Goal: Information Seeking & Learning: Learn about a topic

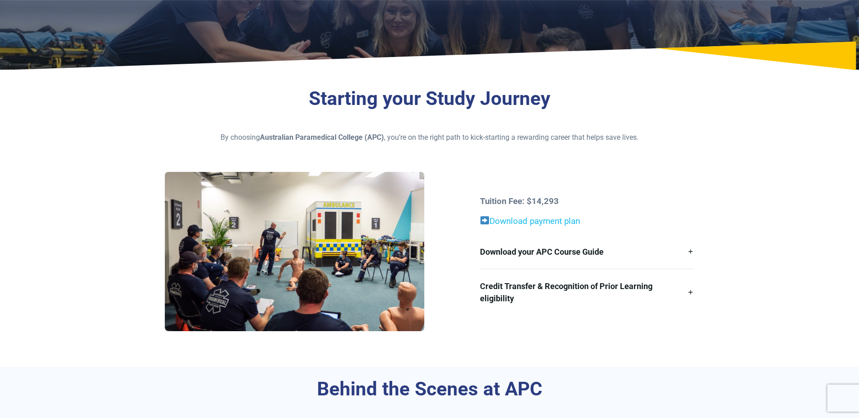
click at [535, 224] on link "Download payment plan" at bounding box center [534, 221] width 91 height 10
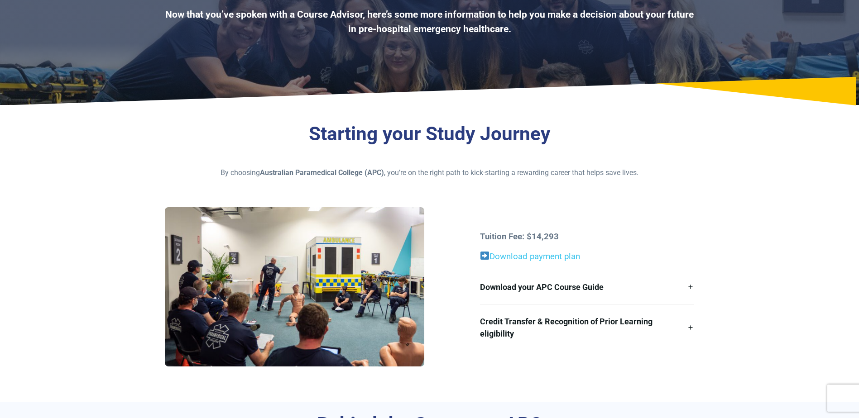
scroll to position [272, 0]
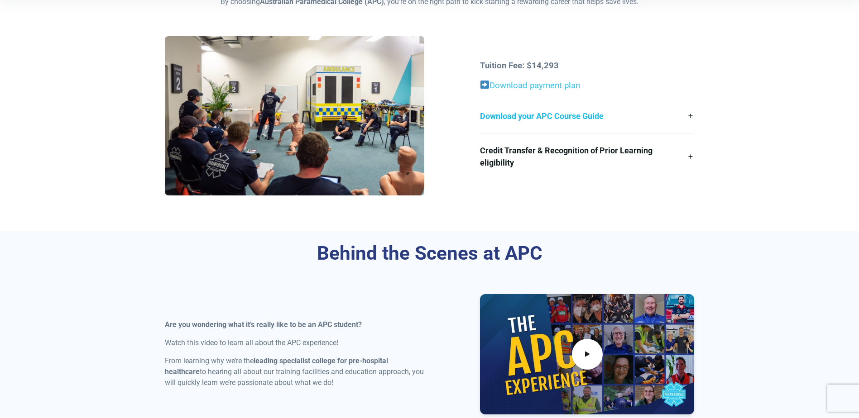
click at [533, 117] on link "Download your APC Course Guide" at bounding box center [587, 116] width 214 height 34
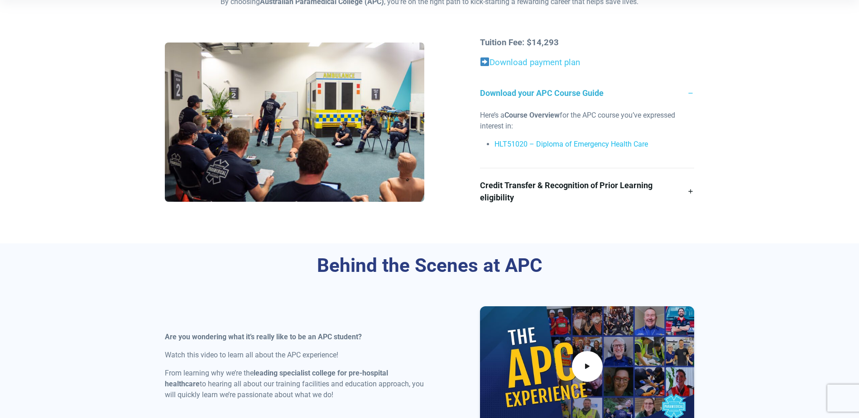
click at [539, 143] on link "HLT51020 – Diploma of Emergency Health Care" at bounding box center [571, 144] width 154 height 9
click at [550, 179] on link "Credit Transfer & Recognition of Prior Learning eligibility" at bounding box center [587, 191] width 214 height 46
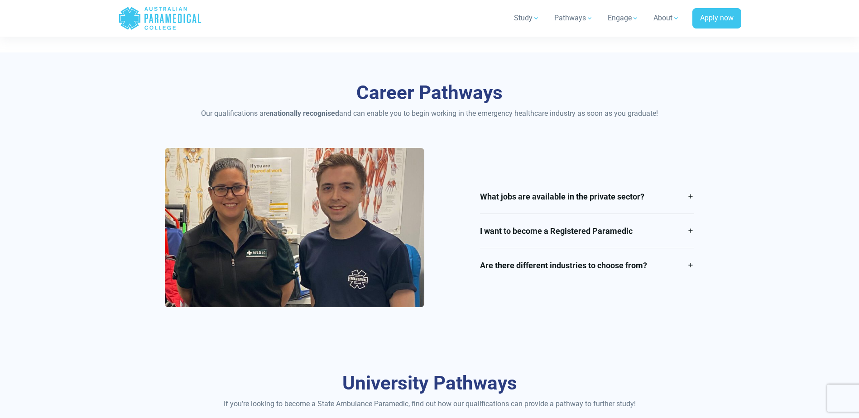
scroll to position [1358, 0]
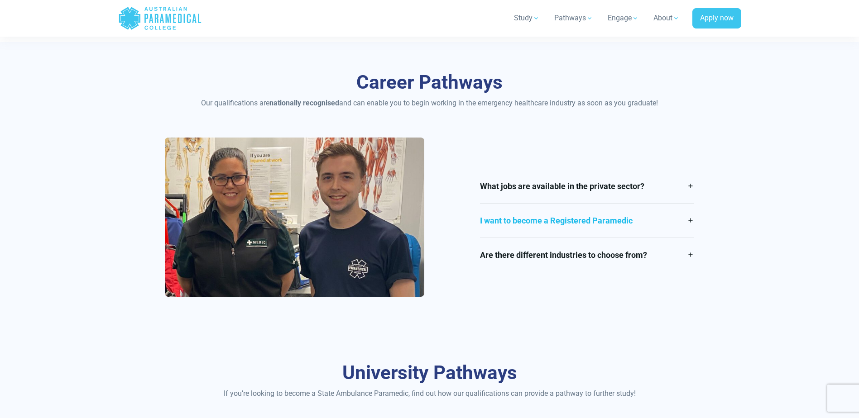
click at [530, 221] on link "I want to become a Registered Paramedic" at bounding box center [587, 221] width 214 height 34
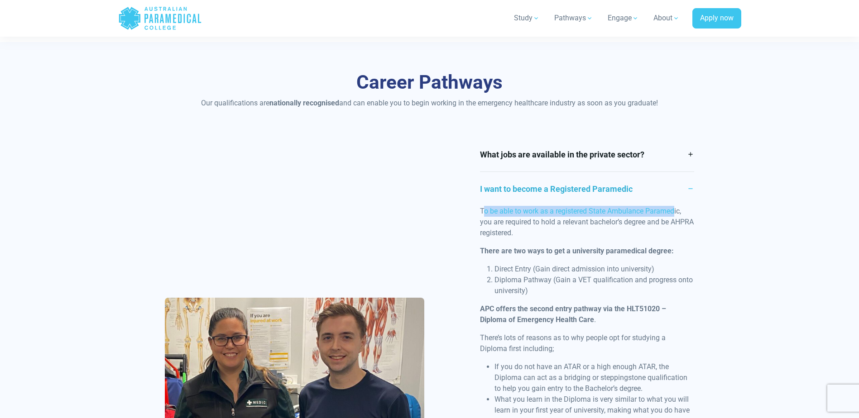
drag, startPoint x: 486, startPoint y: 212, endPoint x: 679, endPoint y: 215, distance: 192.9
click at [679, 215] on p "To be able to work as a registered State Ambulance Paramedic, you are required …" at bounding box center [587, 222] width 214 height 33
drag, startPoint x: 679, startPoint y: 215, endPoint x: 672, endPoint y: 216, distance: 6.6
click at [679, 215] on p "To be able to work as a registered State Ambulance Paramedic, you are required …" at bounding box center [587, 222] width 214 height 33
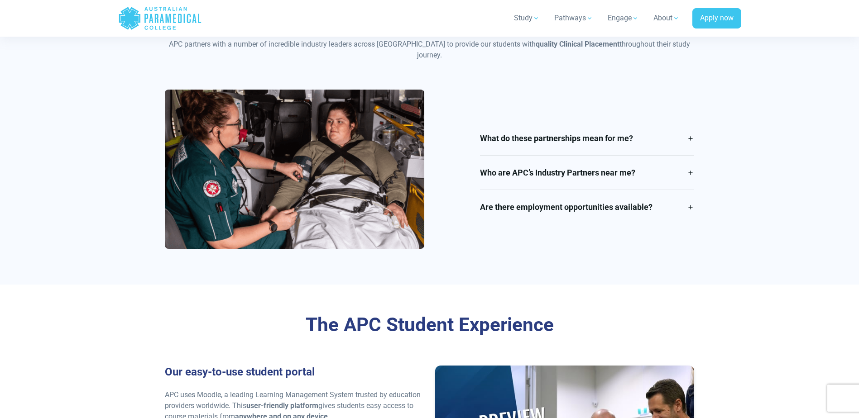
scroll to position [2264, 0]
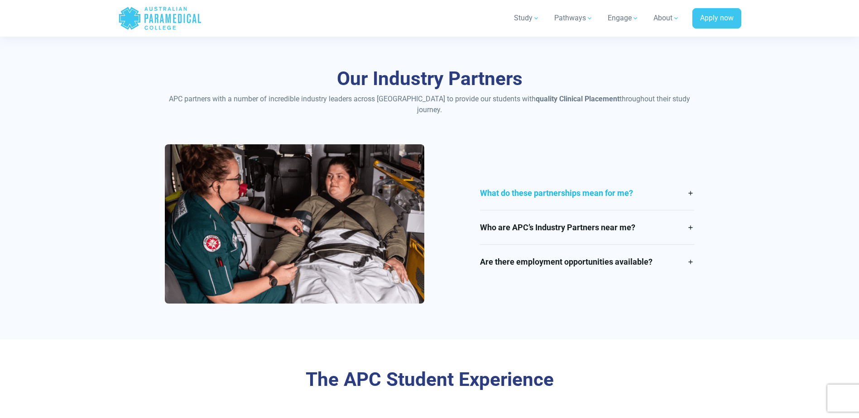
click at [556, 186] on link "What do these partnerships mean for me?" at bounding box center [587, 193] width 214 height 34
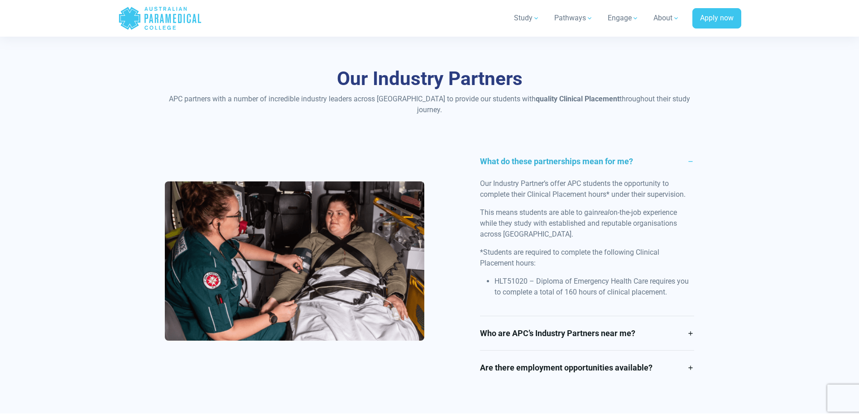
click at [559, 148] on link "What do these partnerships mean for me?" at bounding box center [587, 161] width 214 height 34
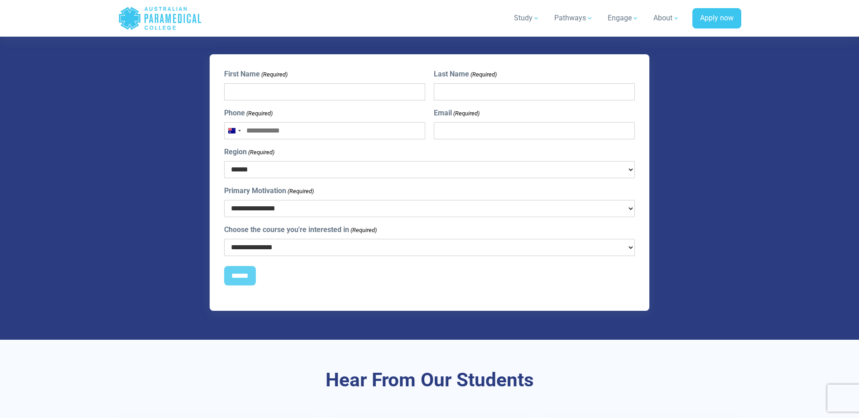
scroll to position [3351, 0]
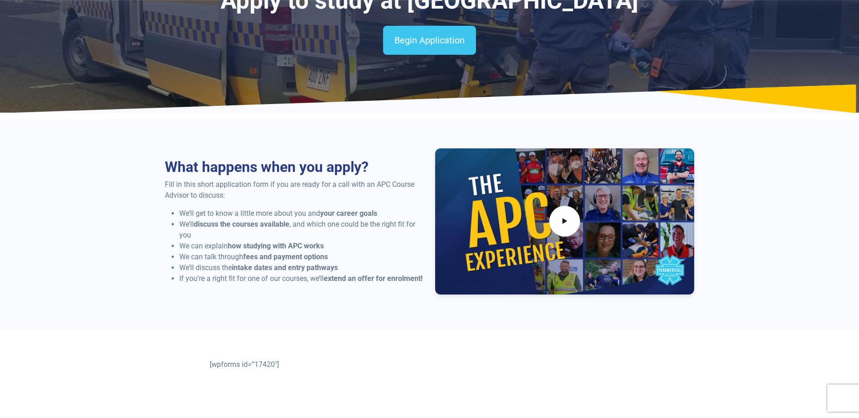
scroll to position [91, 0]
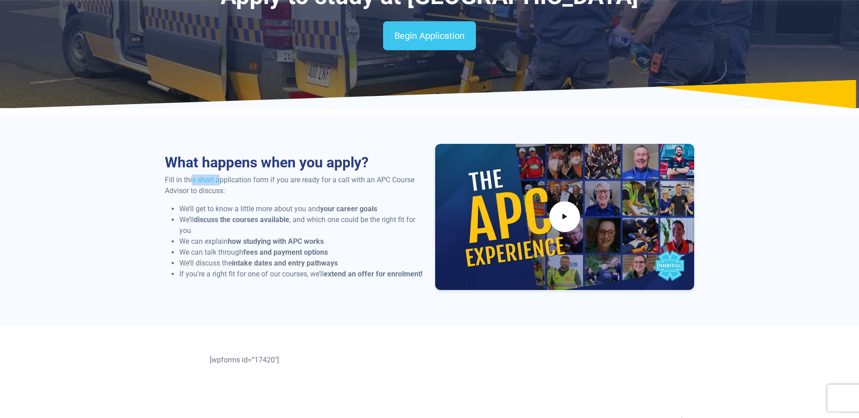
drag, startPoint x: 192, startPoint y: 180, endPoint x: 220, endPoint y: 180, distance: 27.6
click at [220, 180] on p "Fill in this short application form if you are ready for a call with an APC Cou…" at bounding box center [294, 186] width 259 height 22
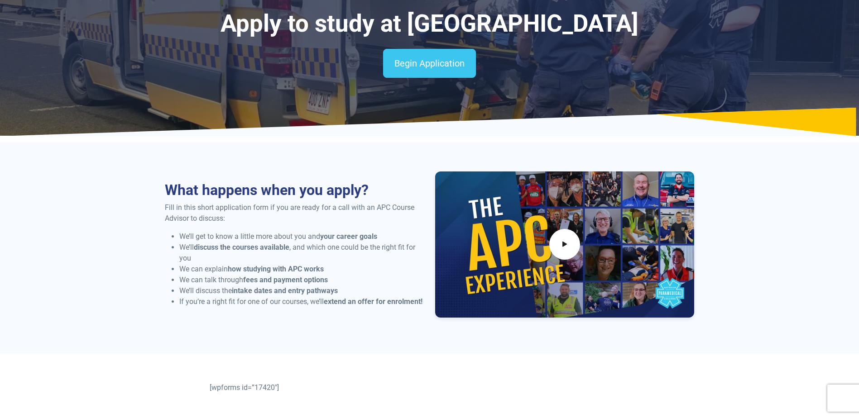
scroll to position [0, 0]
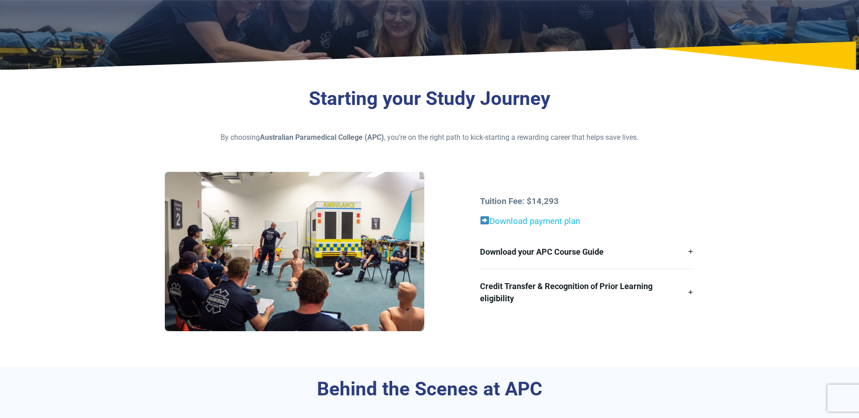
click at [555, 224] on link "Download payment plan" at bounding box center [534, 221] width 91 height 10
